Goal: Information Seeking & Learning: Check status

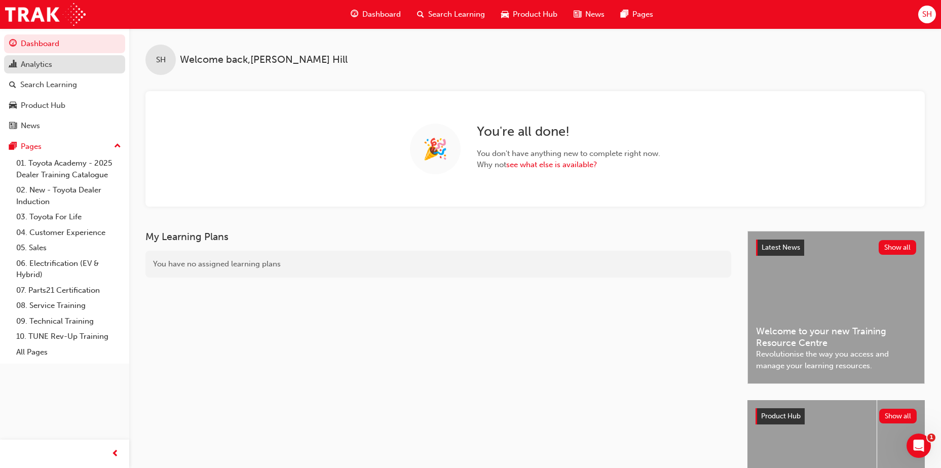
click at [49, 65] on div "Analytics" at bounding box center [36, 65] width 31 height 12
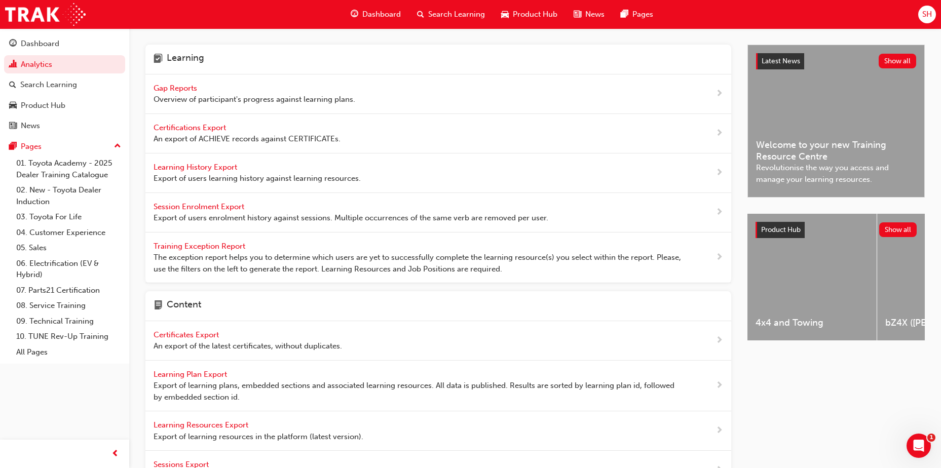
click at [187, 87] on span "Gap Reports" at bounding box center [176, 88] width 46 height 9
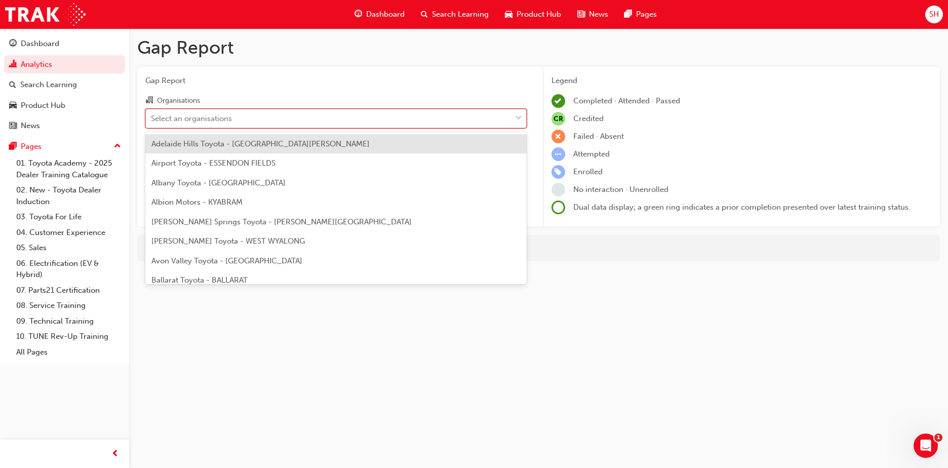
click at [207, 118] on div "Select an organisations" at bounding box center [191, 118] width 81 height 12
click at [152, 118] on input "Organisations option Adelaide Hills Toyota - [GEOGRAPHIC_DATA][PERSON_NAME] foc…" at bounding box center [151, 117] width 1 height 9
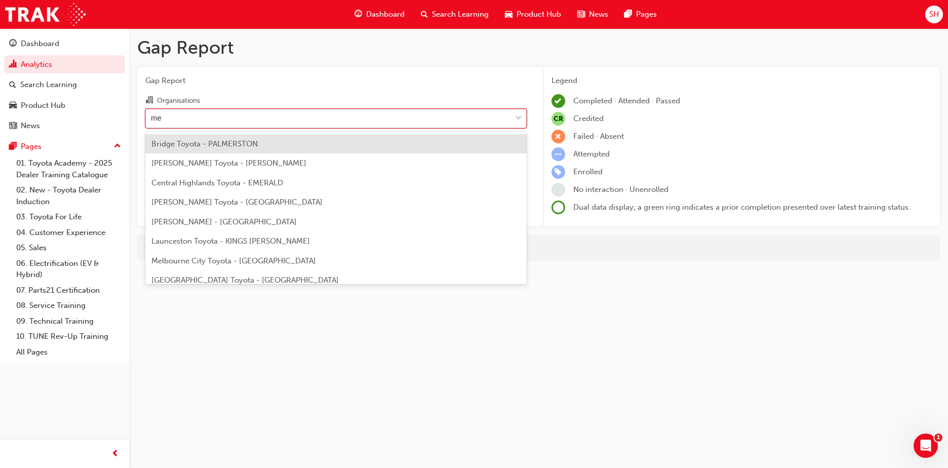
type input "men"
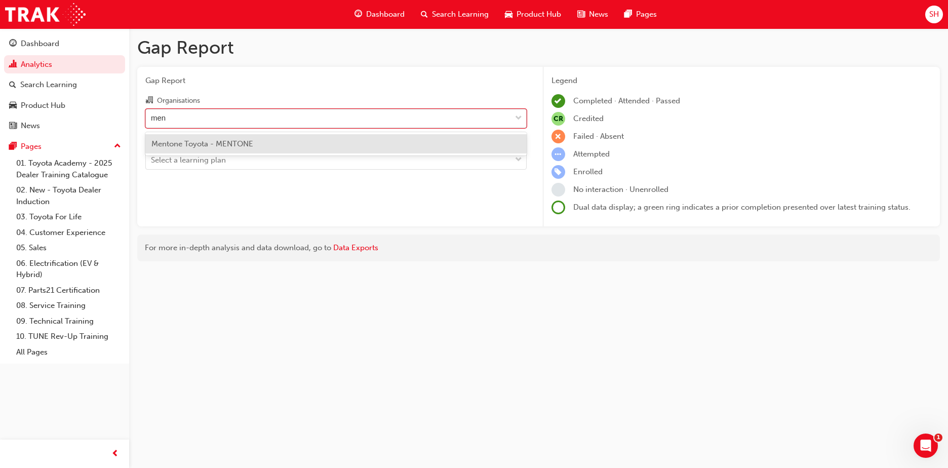
click at [212, 138] on div "Mentone Toyota - MENTONE" at bounding box center [335, 144] width 381 height 20
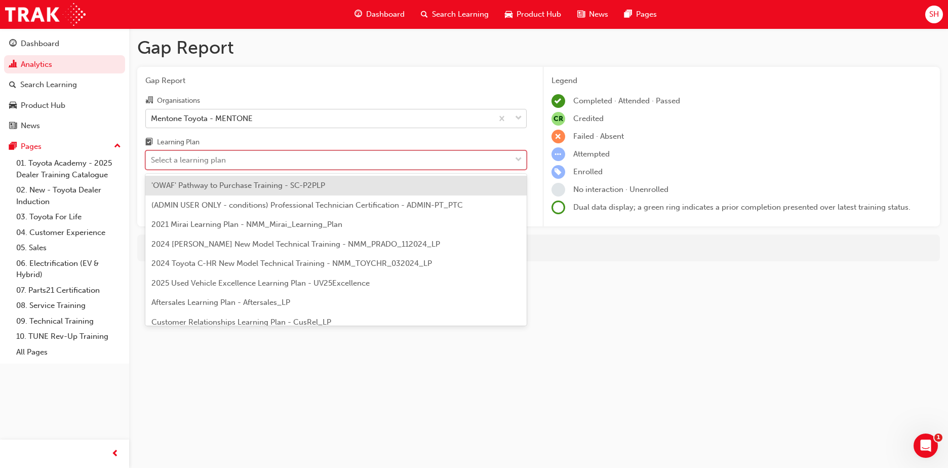
click at [208, 157] on div "Select a learning plan" at bounding box center [188, 160] width 75 height 12
click at [152, 157] on input "Learning Plan option 'OWAF' Pathway to Purchase Training - SC-P2PLP focused, 1 …" at bounding box center [151, 159] width 1 height 9
type input "s"
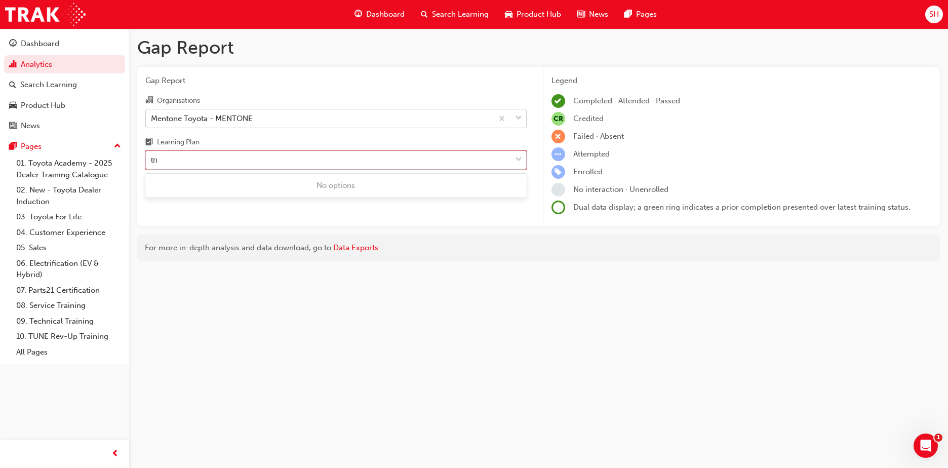
type input "t"
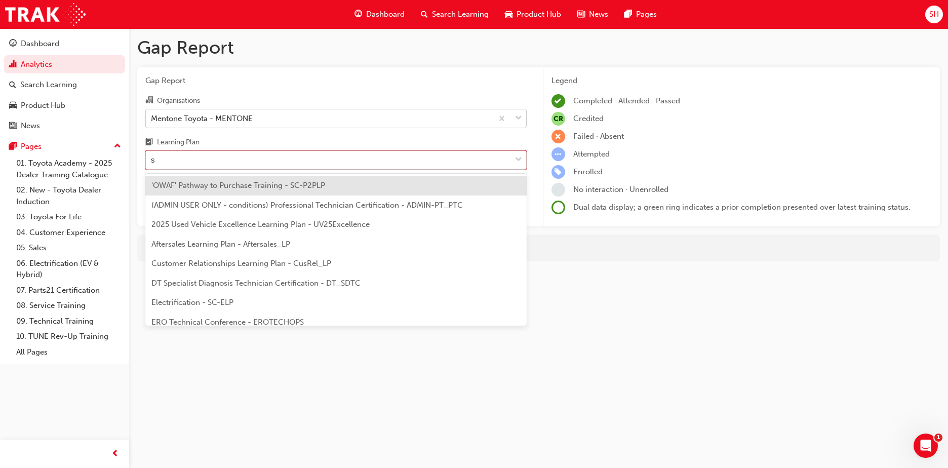
type input "se"
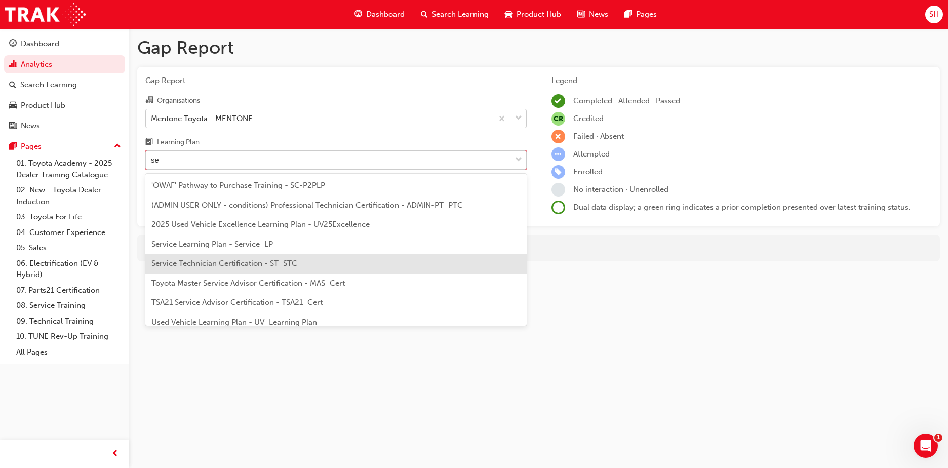
click at [225, 267] on span "Service Technician Certification - ST_STC" at bounding box center [224, 263] width 146 height 9
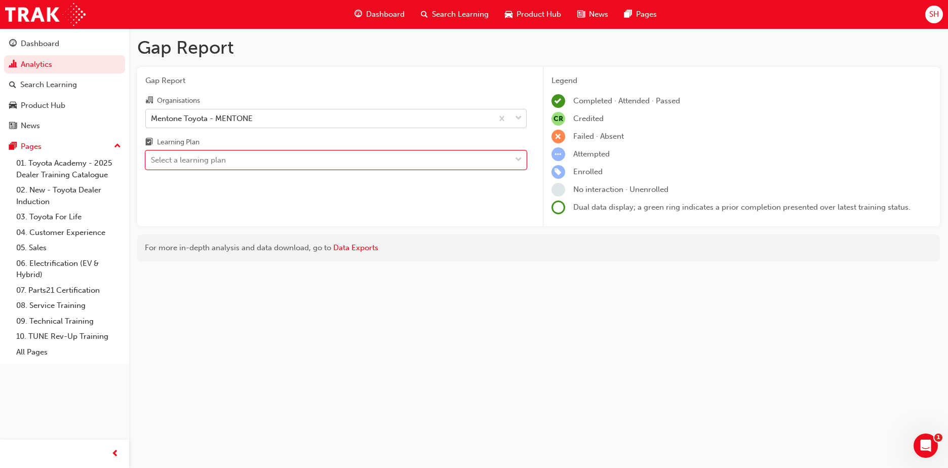
click at [236, 165] on div "Select a learning plan" at bounding box center [328, 160] width 365 height 18
click at [152, 164] on input "Learning Plan option Service Technician Certification - ST_STC, selected. 0 res…" at bounding box center [151, 159] width 1 height 9
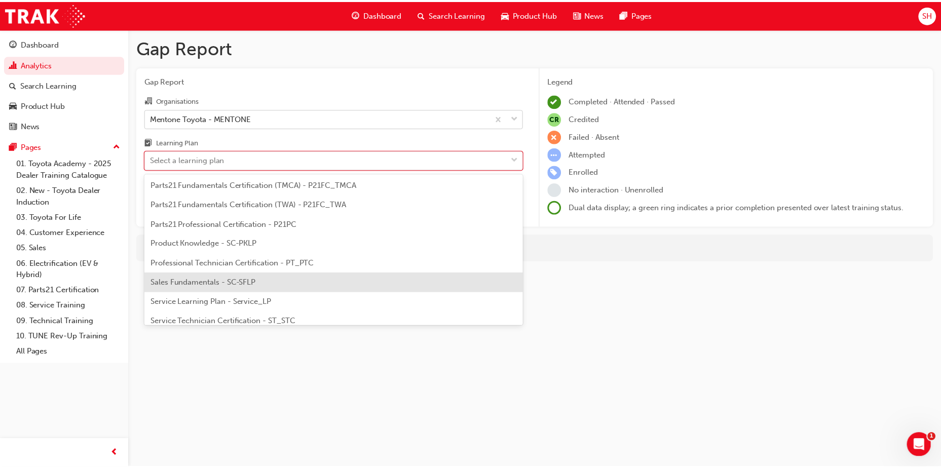
scroll to position [461, 0]
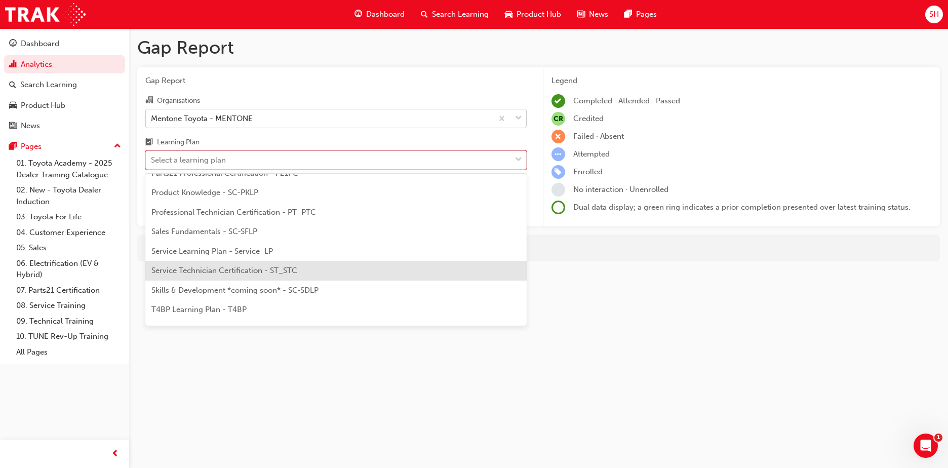
click at [245, 274] on span "Service Technician Certification - ST_STC" at bounding box center [224, 270] width 146 height 9
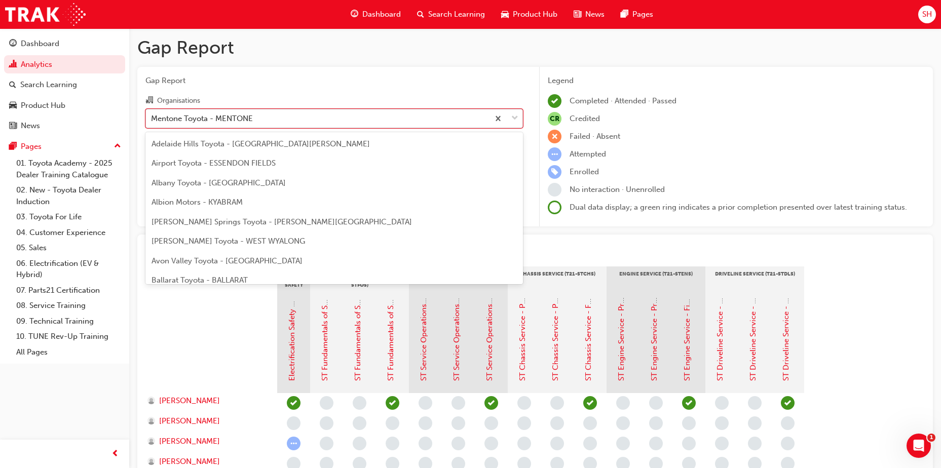
click at [297, 122] on div "Mentone Toyota - MENTONE" at bounding box center [317, 118] width 343 height 18
click at [152, 122] on input "Organisations option Mentone Toyota - MENTONE, selected. option Mentone Toyota …" at bounding box center [151, 117] width 1 height 9
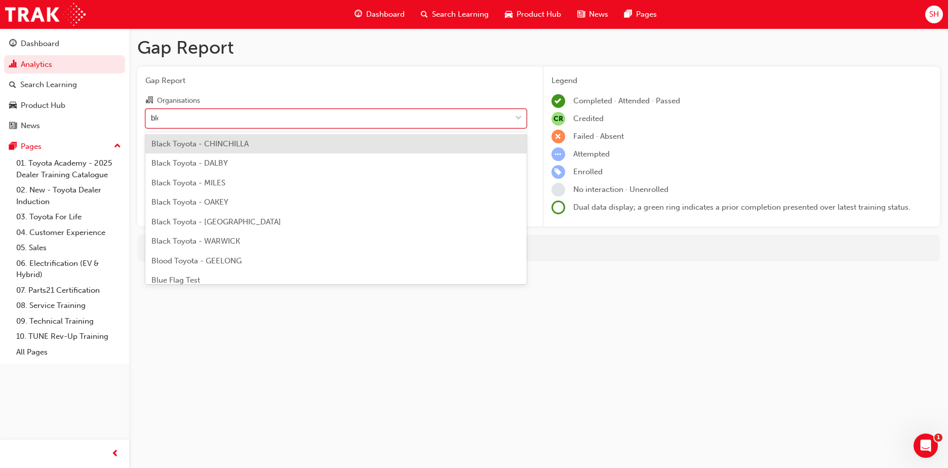
type input "bloo"
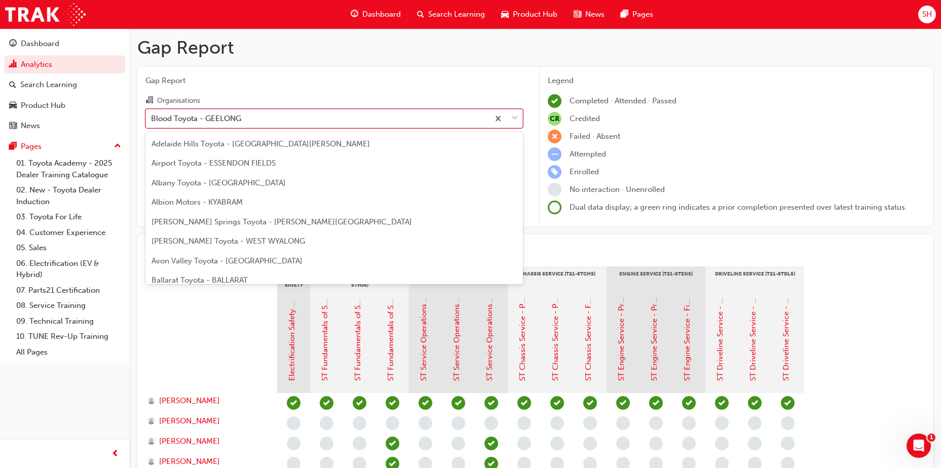
click at [260, 123] on div "Blood Toyota - GEELONG" at bounding box center [317, 118] width 343 height 18
click at [152, 122] on input "Organisations option Blood Toyota - GEELONG, selected. option Blood Toyota - GE…" at bounding box center [151, 117] width 1 height 9
click at [260, 123] on div "Blood Toyota - GEELONG" at bounding box center [317, 118] width 343 height 18
click at [152, 122] on input "Organisations option Blood Toyota - GEELONG, selected. option Blood Toyota - GE…" at bounding box center [151, 117] width 1 height 9
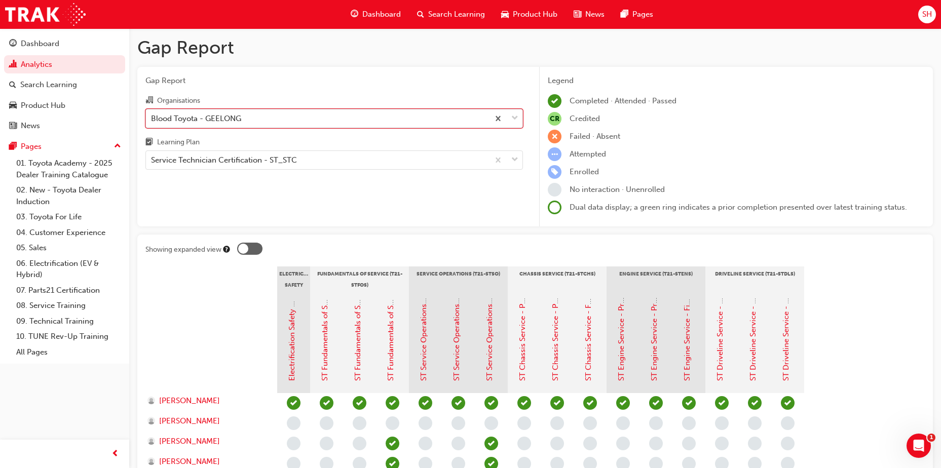
click at [439, 118] on div "Blood Toyota - GEELONG" at bounding box center [317, 118] width 343 height 18
click at [152, 118] on input "Organisations option Blood Toyota - GEELONG, selected. 0 results available. Sel…" at bounding box center [151, 117] width 1 height 9
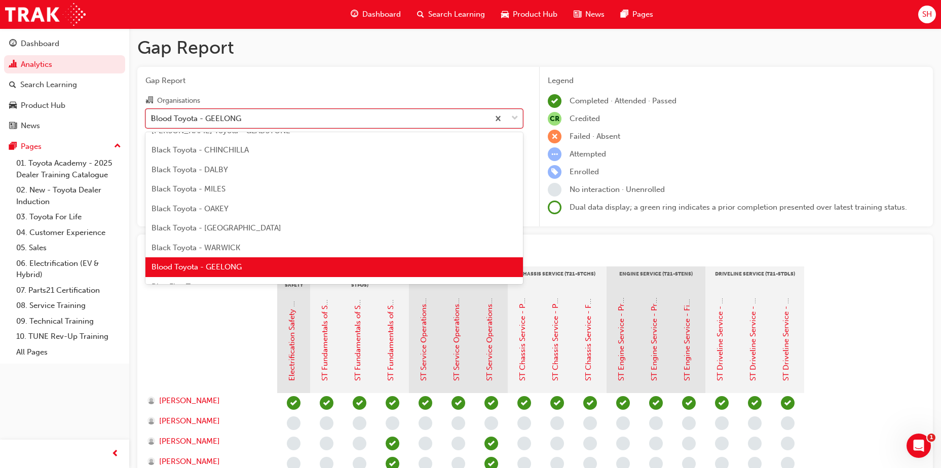
scroll to position [52, 0]
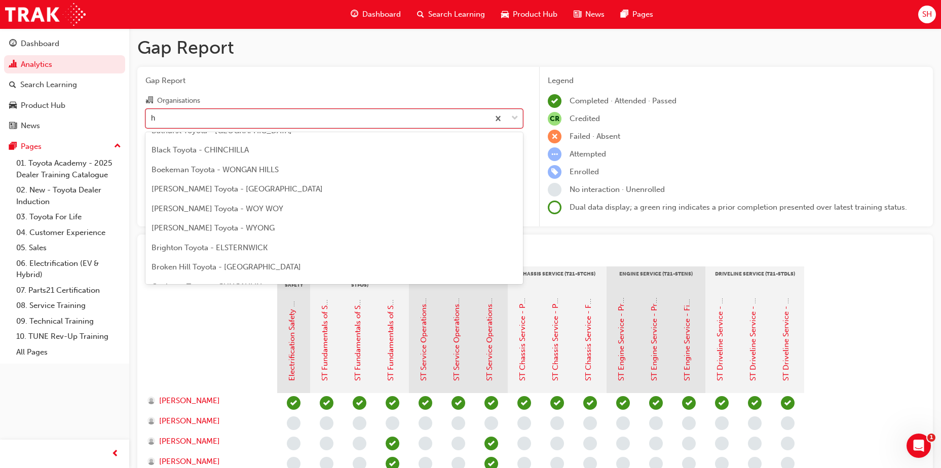
type input "ho"
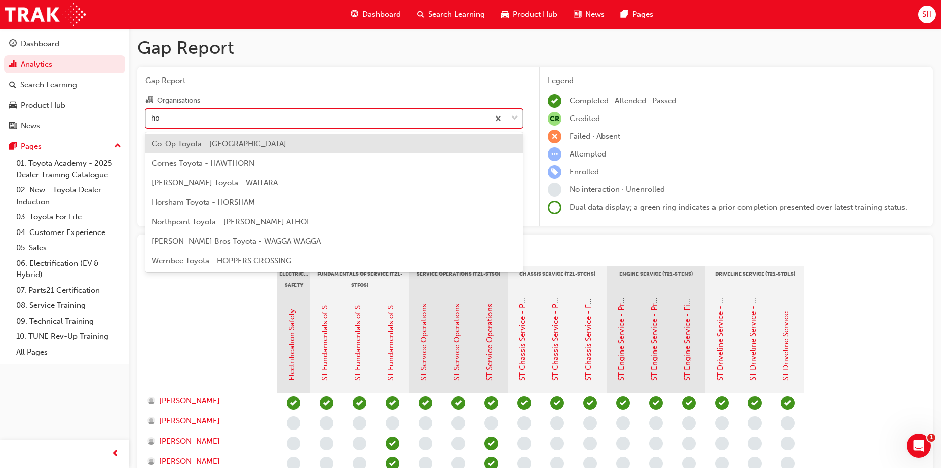
scroll to position [0, 0]
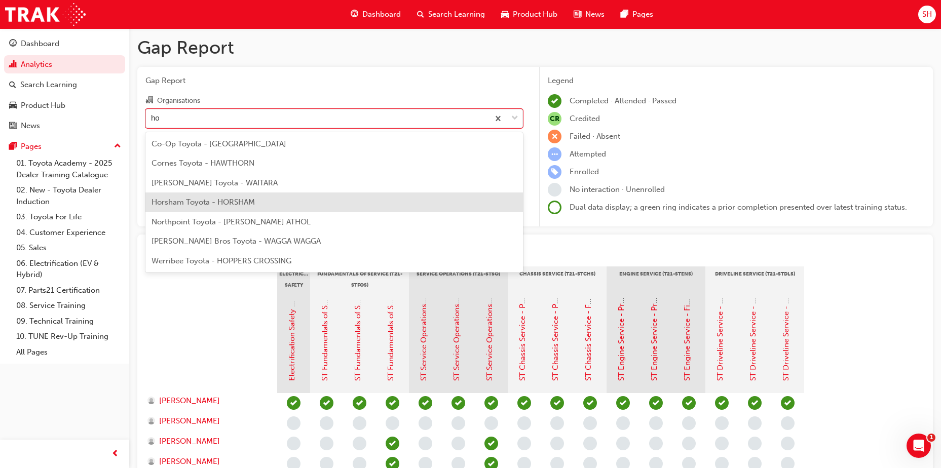
click at [293, 200] on div "Horsham Toyota - HORSHAM" at bounding box center [333, 202] width 377 height 20
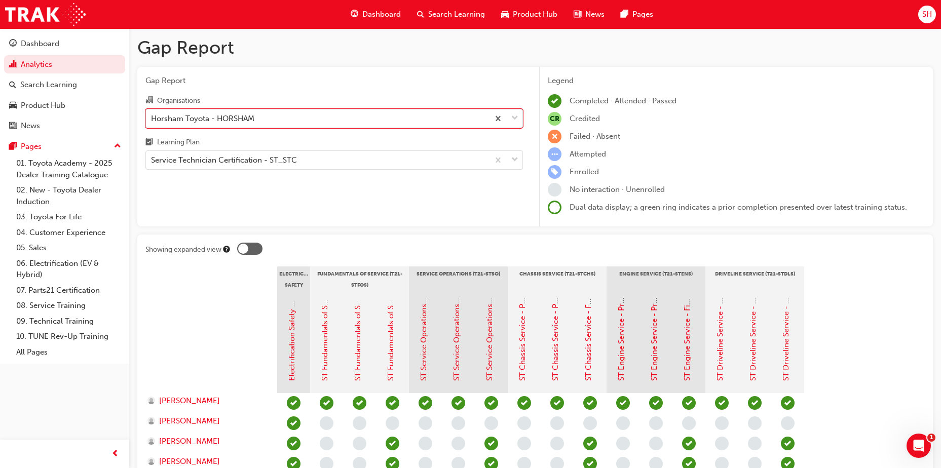
click at [288, 120] on div "Horsham Toyota - HORSHAM" at bounding box center [317, 118] width 343 height 18
click at [152, 120] on input "Organisations option Horsham Toyota - HORSHAM, selected. 0 results available. S…" at bounding box center [151, 117] width 1 height 9
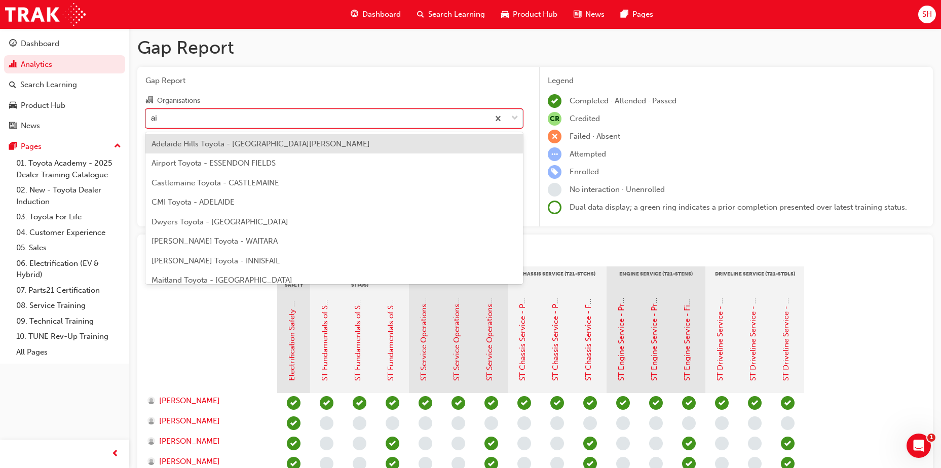
type input "air"
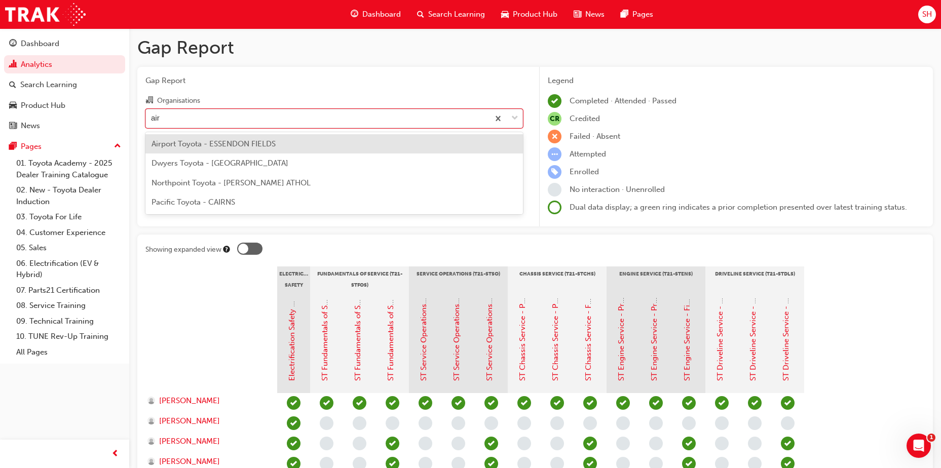
click at [242, 145] on span "Airport Toyota - ESSENDON FIELDS" at bounding box center [213, 143] width 124 height 9
